Goal: Task Accomplishment & Management: Manage account settings

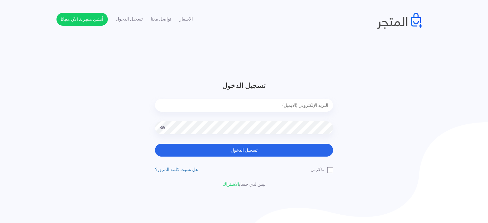
click at [300, 102] on input "email" at bounding box center [244, 105] width 178 height 13
type input "[EMAIL_ADDRESS][DOMAIN_NAME]"
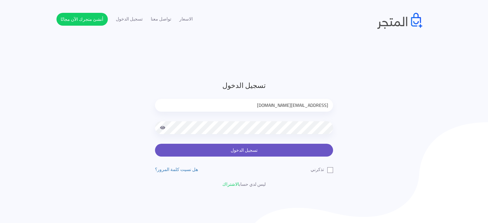
click at [232, 149] on button "تسجيل الدخول" at bounding box center [244, 150] width 178 height 13
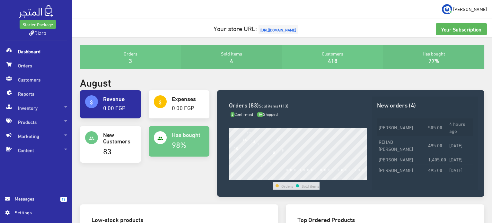
click at [428, 126] on td "505.00" at bounding box center [436, 127] width 21 height 18
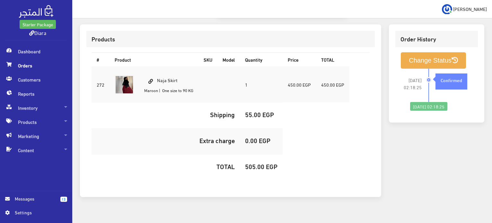
scroll to position [190, 0]
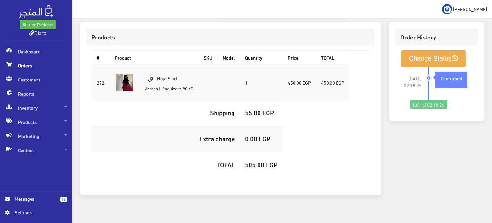
click at [39, 70] on span "Orders" at bounding box center [36, 65] width 62 height 14
